Goal: Information Seeking & Learning: Learn about a topic

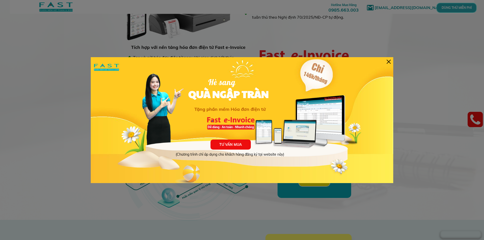
click at [389, 64] on div "TƯ VẤN MUA (Chương trình chỉ áp dụng cho khách hàng đăng ký tại website này) Hè…" at bounding box center [242, 120] width 302 height 126
click at [388, 61] on div at bounding box center [388, 62] width 4 height 4
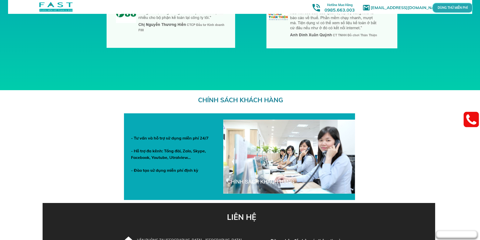
scroll to position [1733, 0]
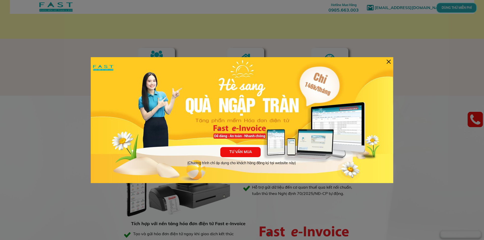
click at [389, 62] on div at bounding box center [388, 62] width 4 height 4
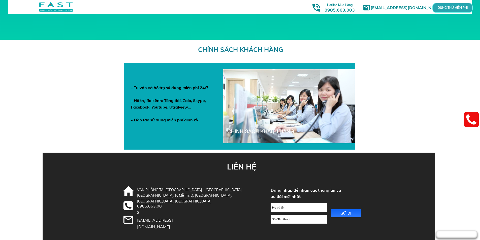
scroll to position [1733, 0]
